Goal: Check status: Check status

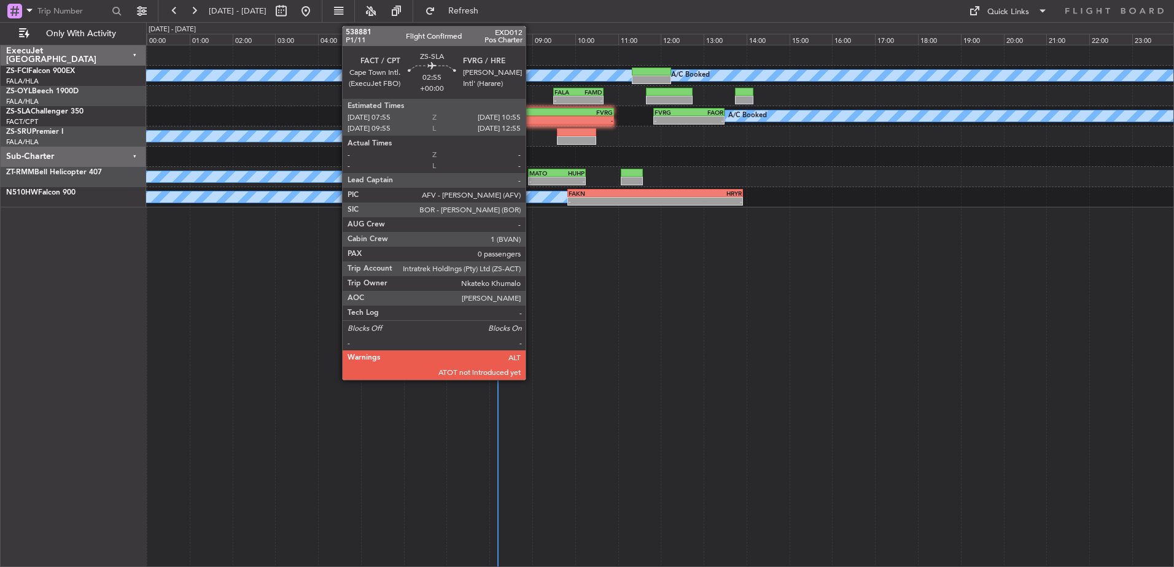
click at [531, 118] on div "-" at bounding box center [517, 120] width 63 height 7
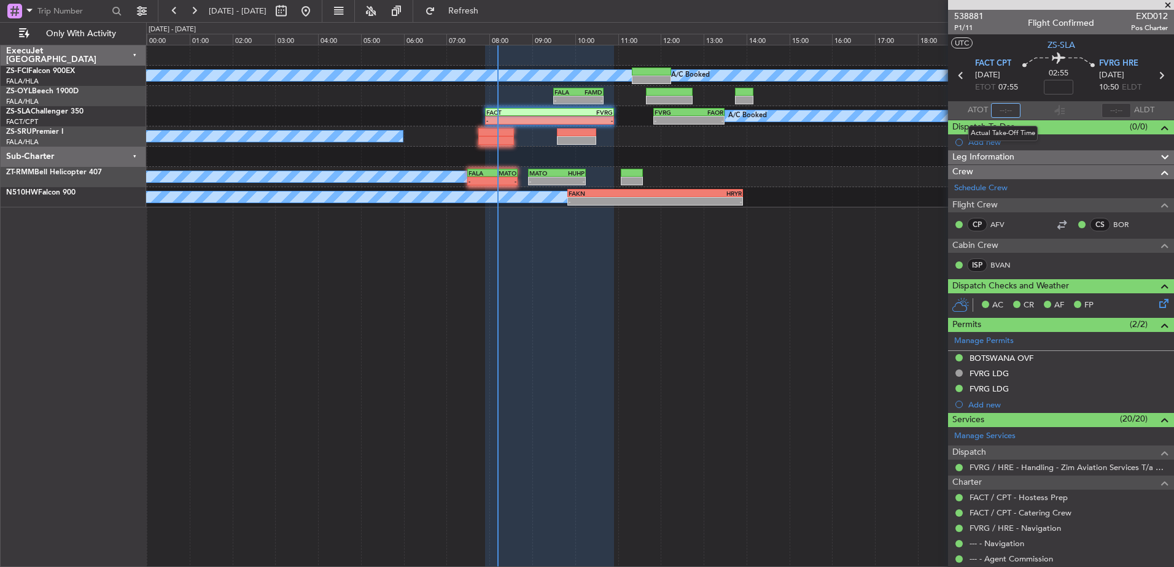
click at [1006, 107] on input "text" at bounding box center [1005, 110] width 29 height 15
click at [1002, 112] on input "text" at bounding box center [1005, 110] width 29 height 15
type input "08:13"
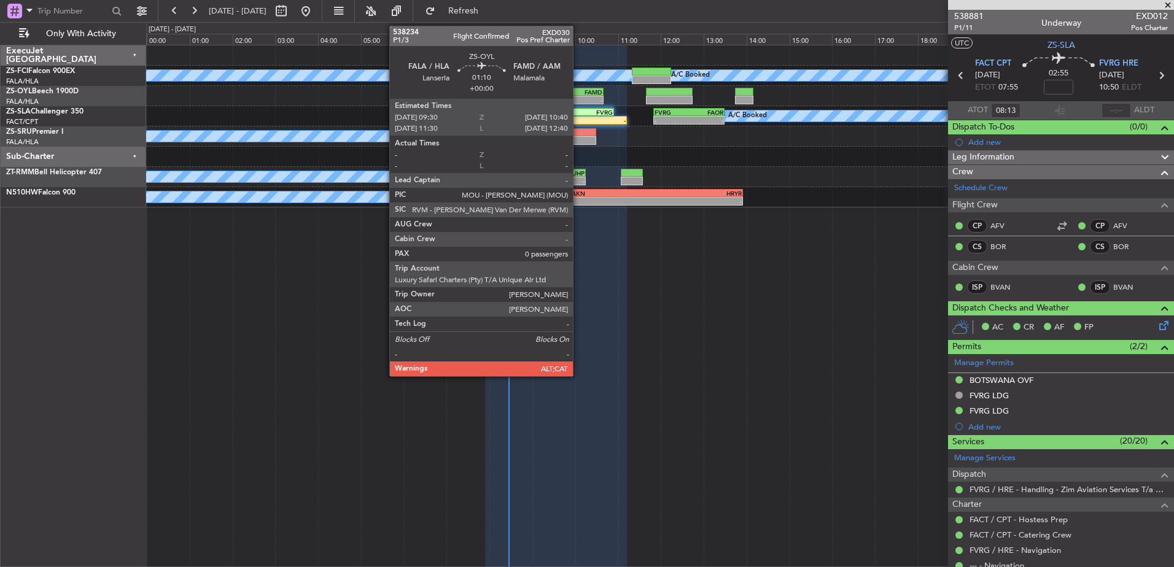
click at [578, 98] on div "-" at bounding box center [590, 99] width 24 height 7
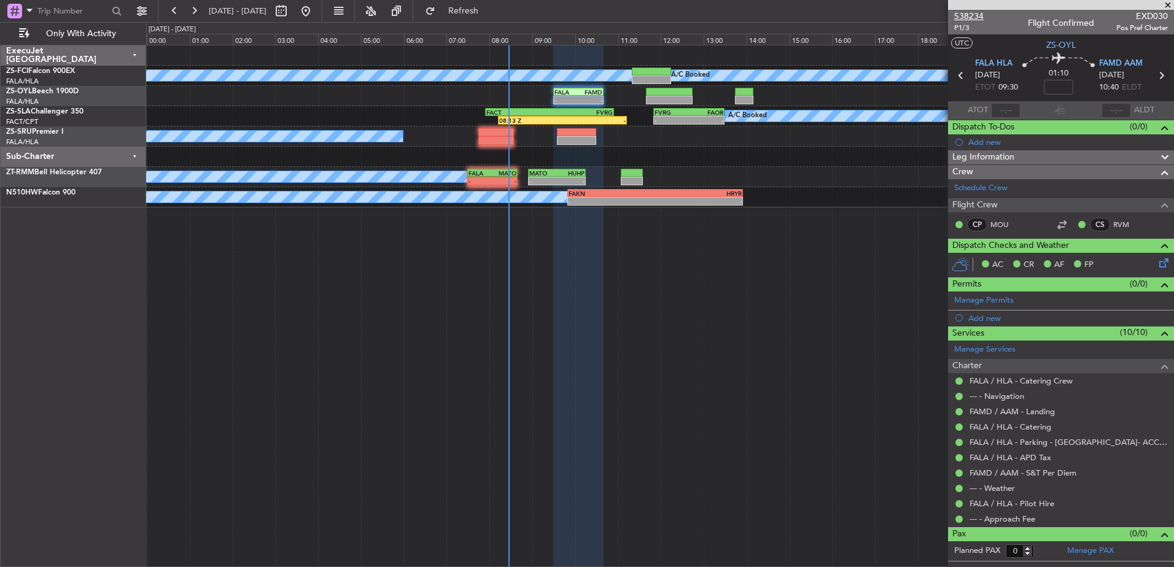
click at [975, 13] on span "538234" at bounding box center [968, 16] width 29 height 13
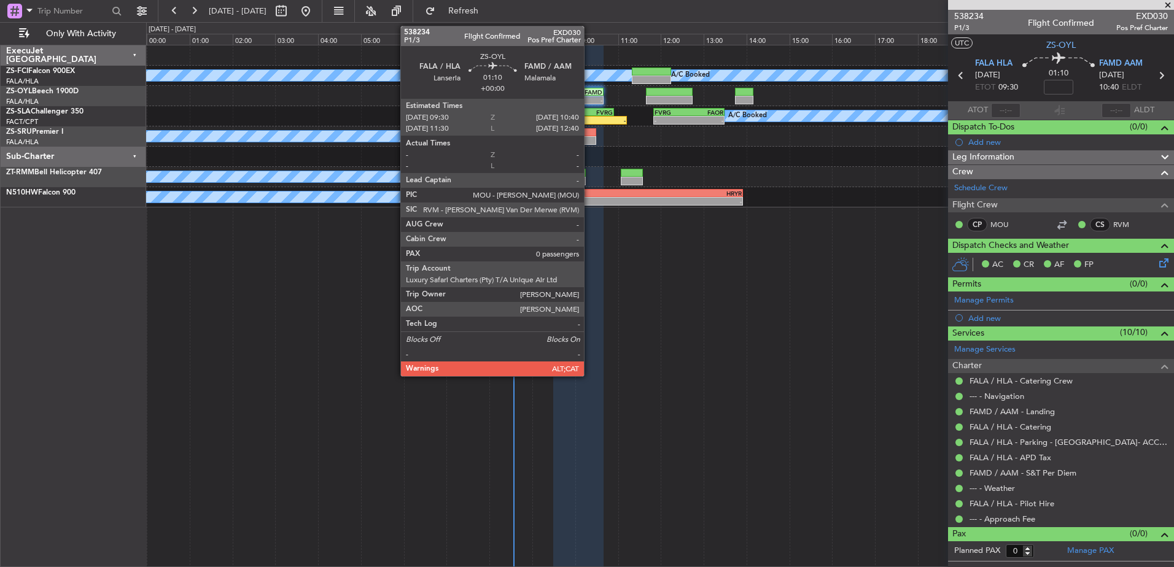
click at [589, 96] on div "- -" at bounding box center [578, 100] width 50 height 9
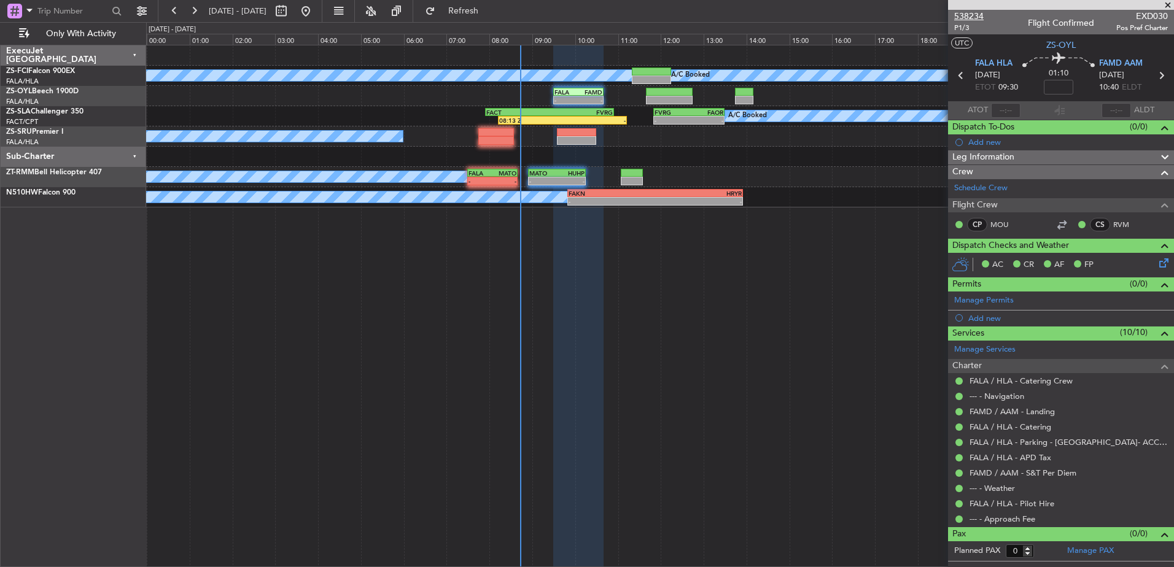
click at [968, 11] on span "538234" at bounding box center [968, 16] width 29 height 13
